Goal: Book appointment/travel/reservation

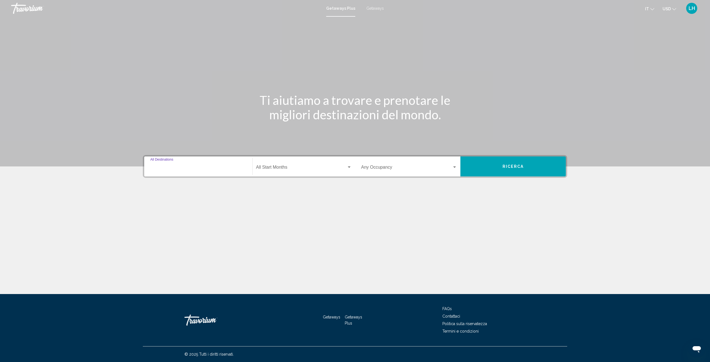
click at [185, 166] on input "Destination All Destinations" at bounding box center [198, 168] width 96 height 5
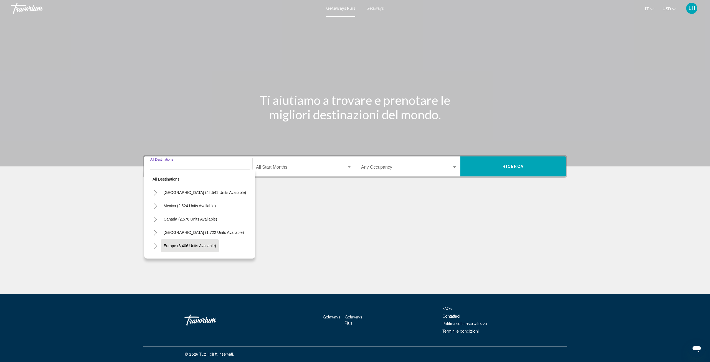
click at [175, 245] on span "Europe (3,406 units available)" at bounding box center [190, 245] width 52 height 4
type input "**********"
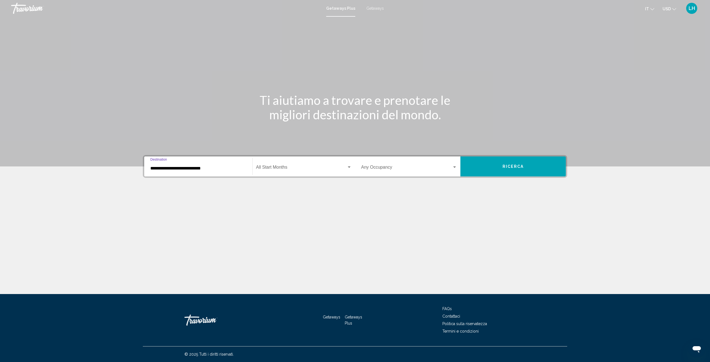
click at [310, 166] on span "Search widget" at bounding box center [301, 168] width 91 height 5
click at [280, 222] on span "novembre 2025" at bounding box center [304, 221] width 96 height 13
click at [379, 161] on div "Occupancy Any Occupancy" at bounding box center [409, 166] width 96 height 17
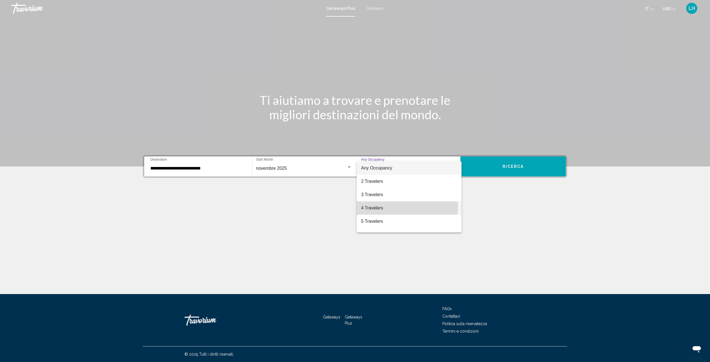
click at [376, 206] on span "4 Travelers" at bounding box center [409, 207] width 96 height 13
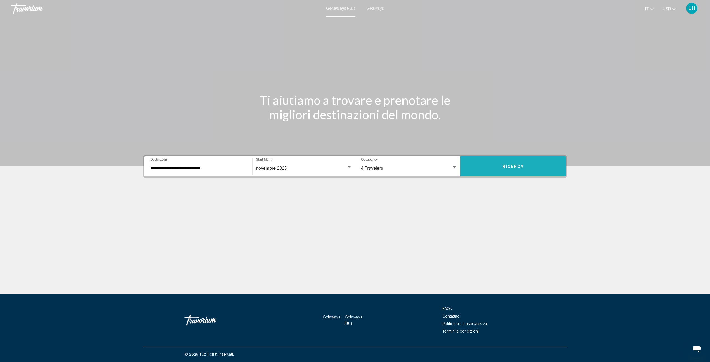
click at [503, 167] on button "Ricerca" at bounding box center [512, 166] width 105 height 20
click at [213, 162] on div "Destination All Destinations" at bounding box center [198, 166] width 96 height 17
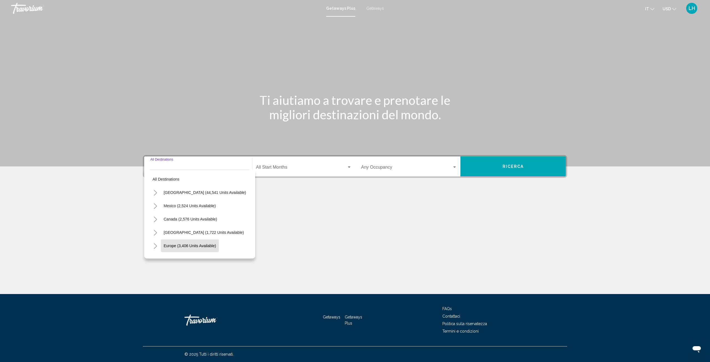
click at [188, 246] on span "Europe (3,406 units available)" at bounding box center [190, 245] width 52 height 4
type input "**********"
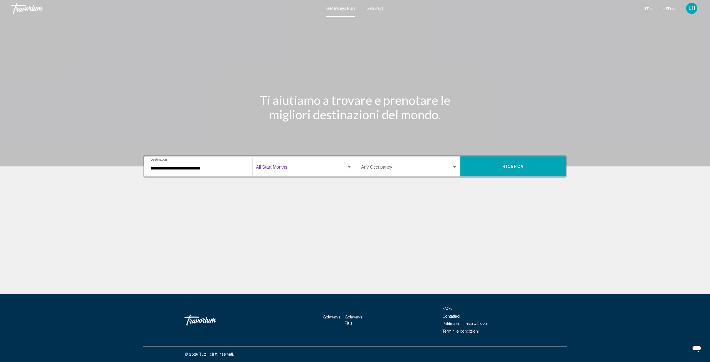
click at [286, 168] on span "Search widget" at bounding box center [301, 168] width 91 height 5
click at [283, 220] on span "novembre 2025" at bounding box center [304, 221] width 96 height 13
click at [381, 169] on span "Search widget" at bounding box center [406, 168] width 91 height 5
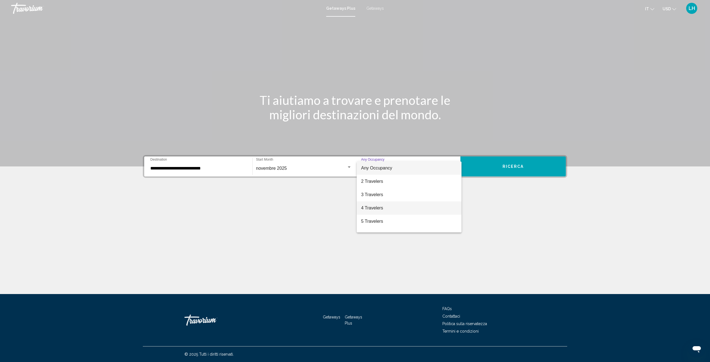
click at [377, 207] on span "4 Travelers" at bounding box center [409, 207] width 96 height 13
click at [497, 167] on button "Ricerca" at bounding box center [512, 166] width 105 height 20
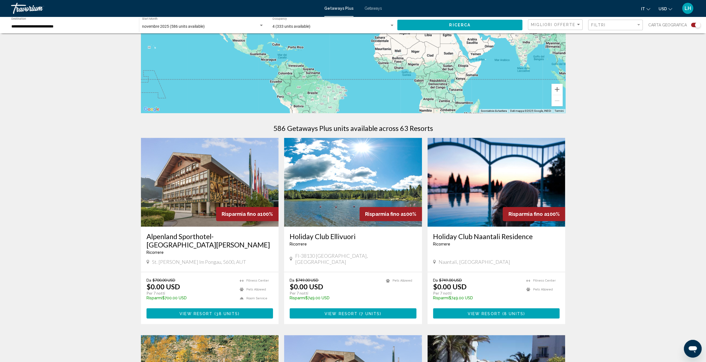
scroll to position [185, 0]
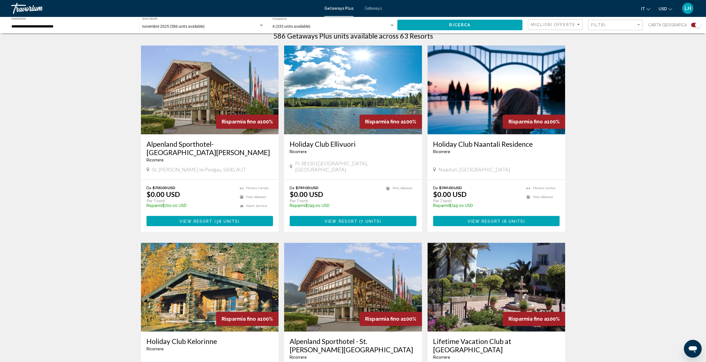
click at [486, 135] on div "Holiday Club Naantali Residence Ricorrere - Questo è un resort per soli adulti …" at bounding box center [496, 156] width 138 height 45
click at [505, 219] on span "View Resort ( 8 units )" at bounding box center [496, 221] width 57 height 4
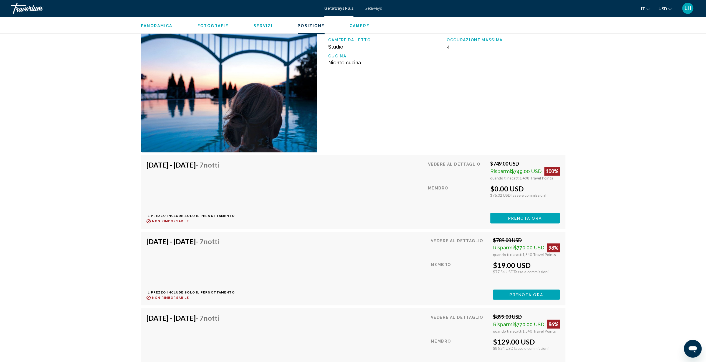
scroll to position [832, 0]
